Goal: Task Accomplishment & Management: Complete application form

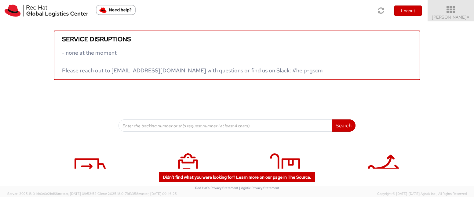
click at [433, 18] on span "[PERSON_NAME] ▼" at bounding box center [451, 16] width 38 height 5
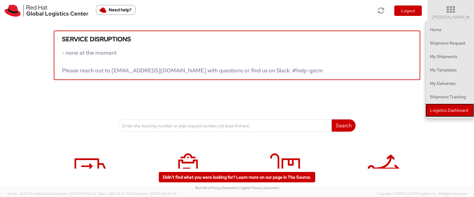
click at [438, 107] on link "Logistics Dashboard" at bounding box center [449, 109] width 49 height 13
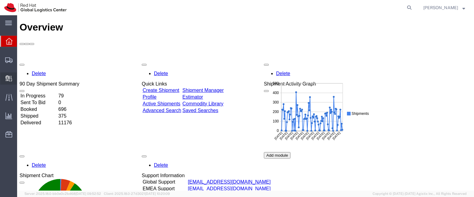
click at [0, 0] on span "Create Delivery" at bounding box center [0, 0] width 0 height 0
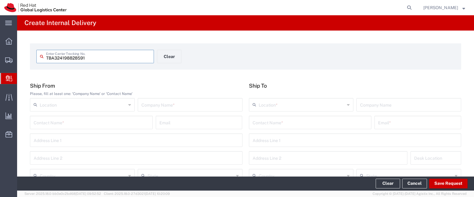
type input "TBA324198828591"
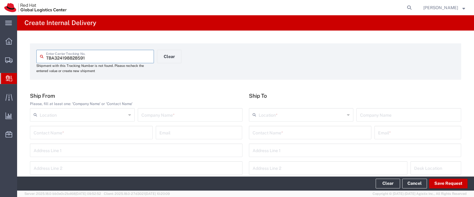
click at [158, 111] on input "text" at bounding box center [189, 114] width 97 height 11
type input "Amazon"
click at [254, 130] on input "text" at bounding box center [309, 132] width 115 height 11
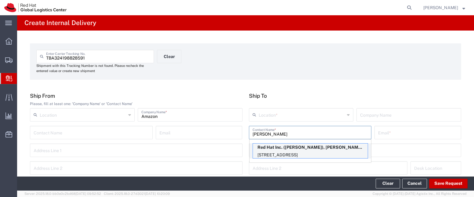
type input "[PERSON_NAME]"
click at [288, 150] on p "Red Hat Inc. ([PERSON_NAME]), [PERSON_NAME][EMAIL_ADDRESS][DOMAIN_NAME]" at bounding box center [310, 147] width 115 height 8
type input "[PERSON_NAME][GEOGRAPHIC_DATA]"
type input "Red Hat Inc."
type input "[PERSON_NAME]"
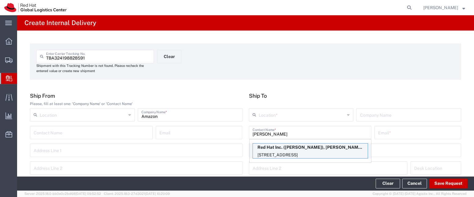
type input "[EMAIL_ADDRESS][DOMAIN_NAME]"
type input "[STREET_ADDRESS]"
type input "FLEX"
type input "[GEOGRAPHIC_DATA]"
type input "[PERSON_NAME]"
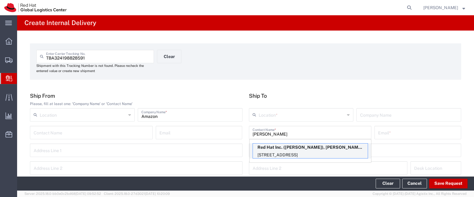
type input "01851"
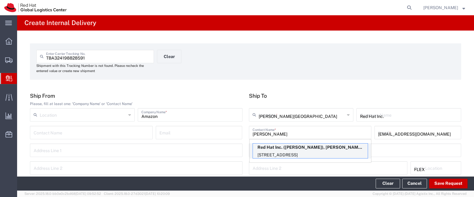
type input "[US_STATE]"
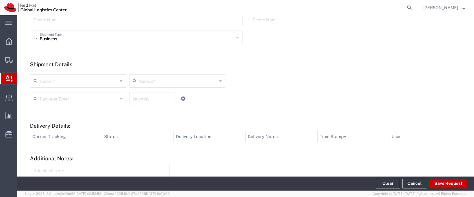
scroll to position [219, 0]
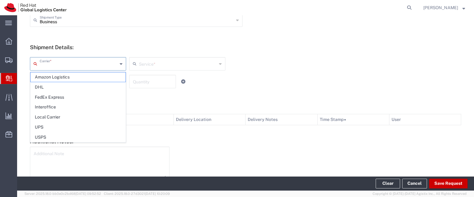
click at [107, 63] on input "text" at bounding box center [79, 63] width 78 height 11
click at [102, 78] on span "Amazon Logistics" at bounding box center [78, 76] width 95 height 9
type input "Amazon Logistics"
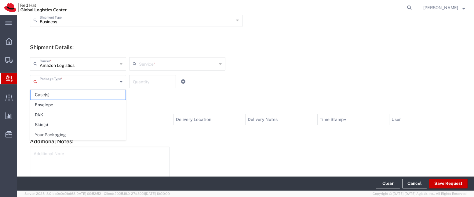
click at [103, 82] on input "text" at bounding box center [79, 81] width 78 height 11
click at [85, 134] on span "Your Packaging" at bounding box center [78, 134] width 95 height 9
type input "Your Packaging"
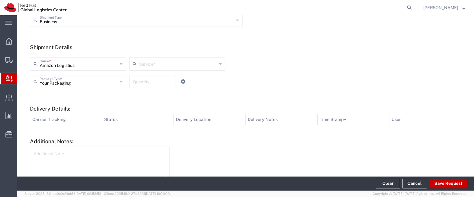
click at [153, 67] on input "text" at bounding box center [178, 63] width 78 height 11
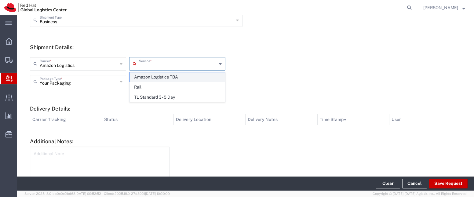
click at [152, 78] on span "Amazon Logistics TBA" at bounding box center [177, 76] width 95 height 9
type input "Amazon Logistics TBA"
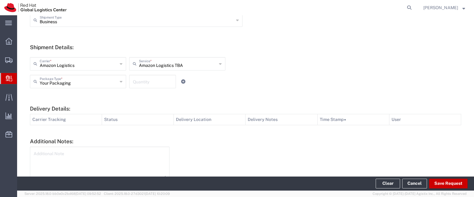
click at [152, 85] on input "number" at bounding box center [152, 81] width 39 height 11
type input "7"
click at [441, 180] on button "Save Request" at bounding box center [448, 184] width 38 height 10
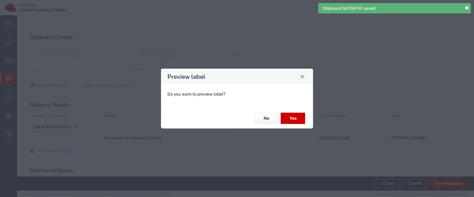
type input "Your Packaging"
type input "Amazon Logistics TBA"
click at [271, 116] on button "No" at bounding box center [266, 118] width 24 height 11
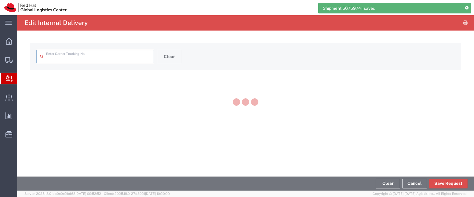
type input "TBA324198828591"
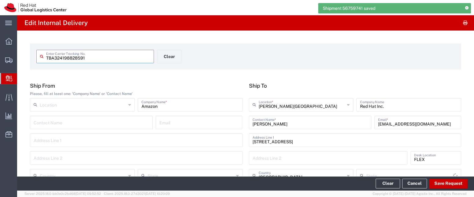
type input "[US_STATE]"
type input "Amazon Logistics TBA"
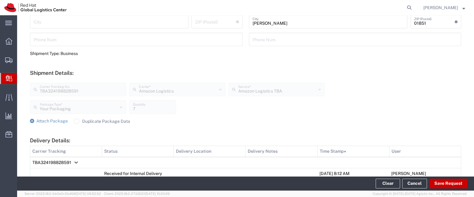
scroll to position [268, 0]
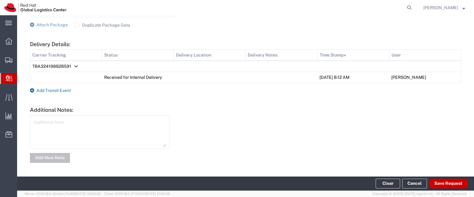
click at [63, 90] on span "Add Transit Event" at bounding box center [53, 90] width 34 height 5
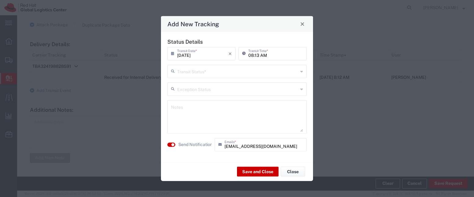
click at [178, 73] on input "text" at bounding box center [237, 70] width 121 height 11
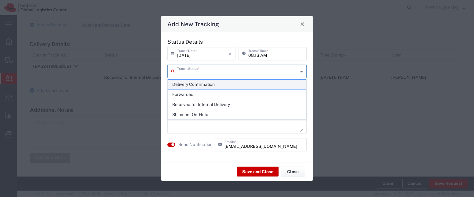
click at [183, 86] on span "Delivery Confirmation" at bounding box center [237, 84] width 138 height 9
type input "Delivery Confirmation"
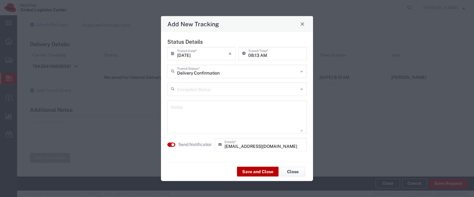
click at [253, 170] on button "Save and Close" at bounding box center [258, 172] width 42 height 10
